Goal: Information Seeking & Learning: Check status

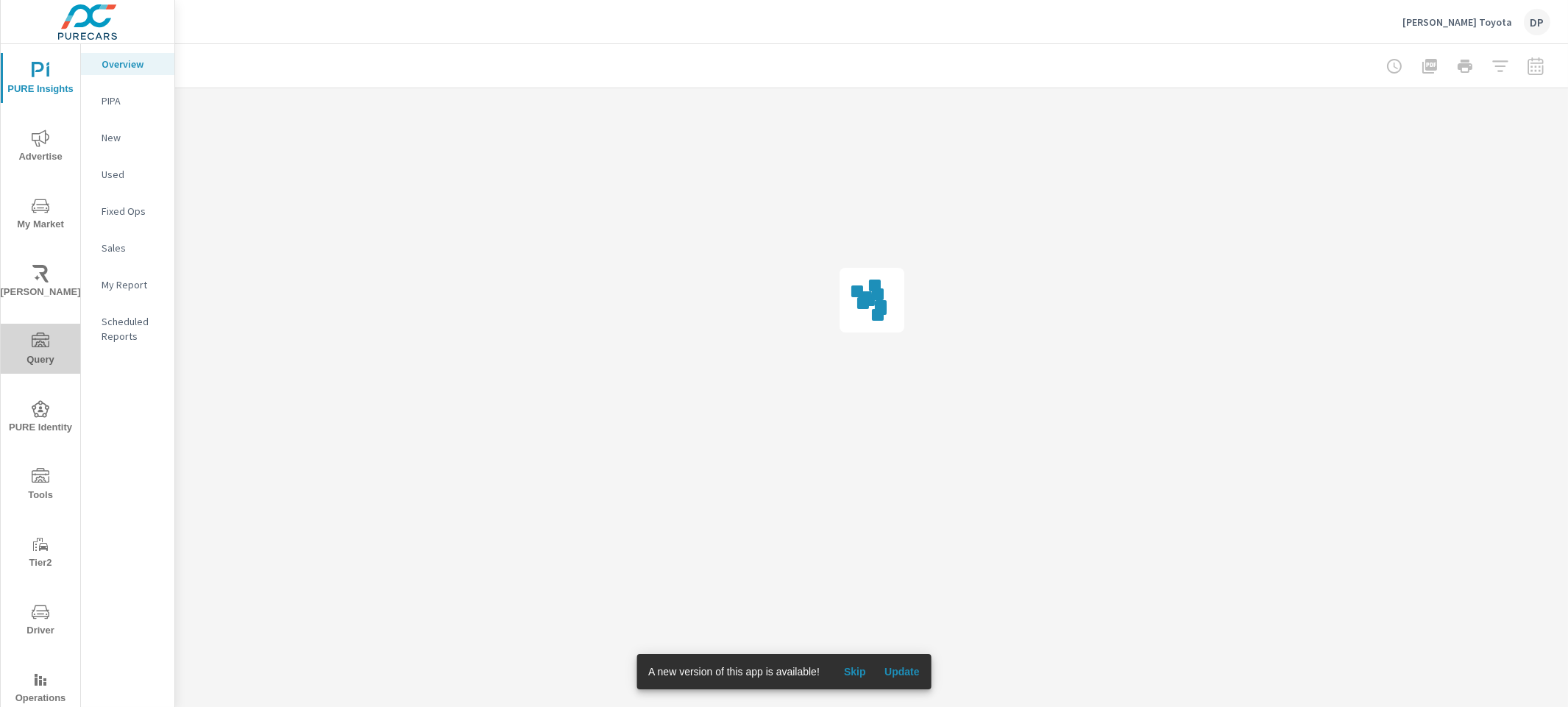
click at [28, 349] on span "Query" at bounding box center [41, 350] width 71 height 36
